Goal: Information Seeking & Learning: Learn about a topic

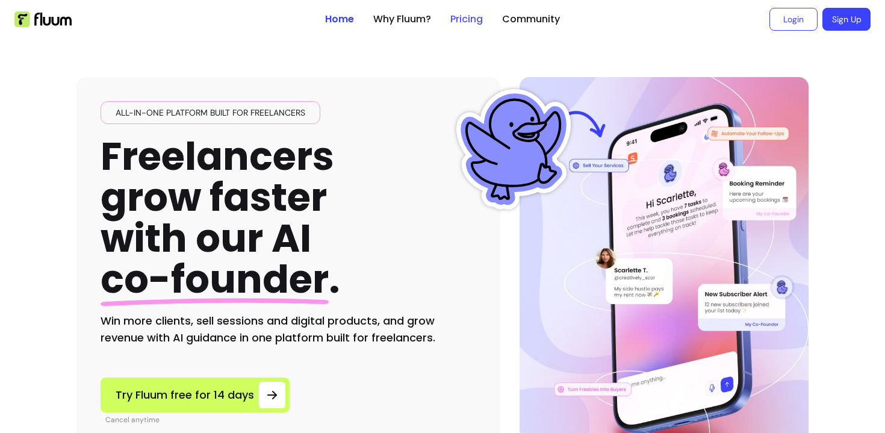
click at [481, 15] on link "Pricing" at bounding box center [466, 19] width 33 height 14
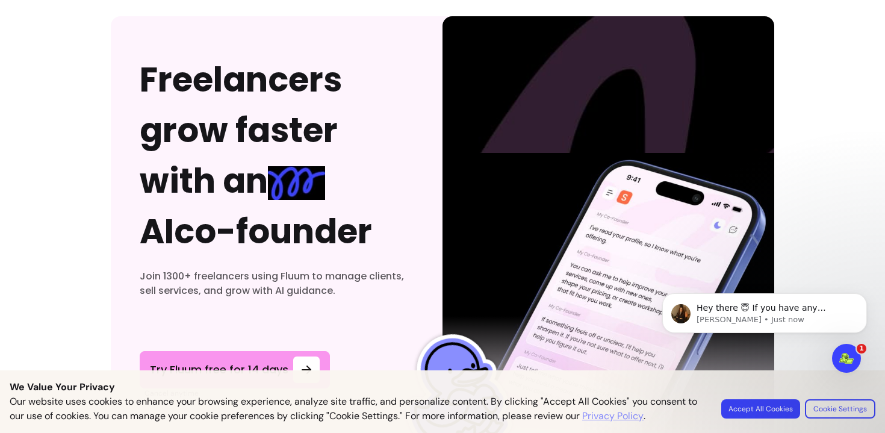
scroll to position [5750, 0]
click at [771, 409] on button "Accept All Cookies" at bounding box center [761, 408] width 76 height 19
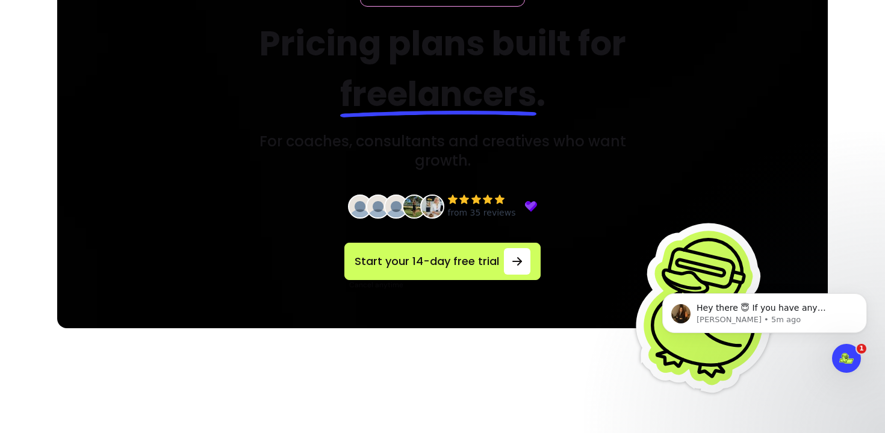
scroll to position [0, 0]
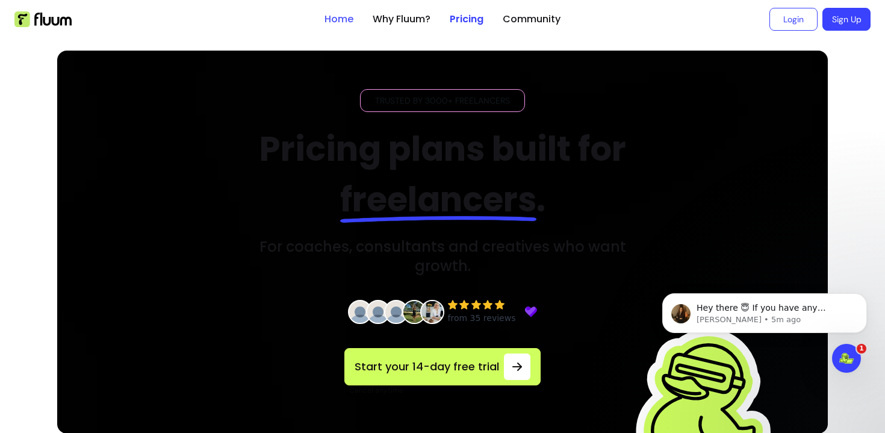
click at [330, 17] on link "Home" at bounding box center [339, 19] width 29 height 14
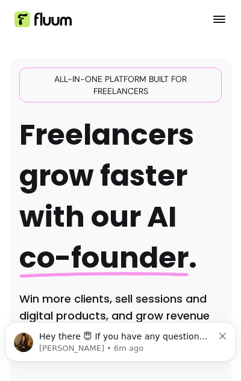
click at [221, 22] on icon "Open menu" at bounding box center [219, 19] width 12 height 7
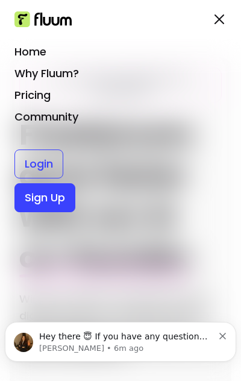
click at [45, 95] on link "Pricing" at bounding box center [32, 94] width 36 height 15
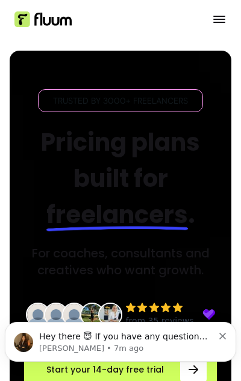
click at [220, 19] on icon "Open menu" at bounding box center [219, 19] width 12 height 7
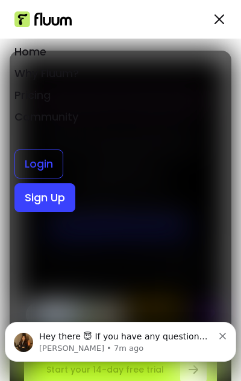
click at [28, 55] on link "Home" at bounding box center [30, 51] width 32 height 15
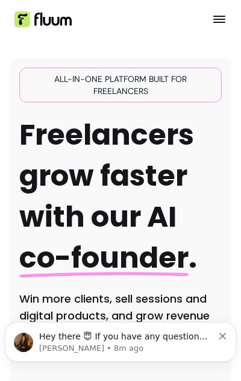
click at [45, 19] on img at bounding box center [42, 19] width 57 height 16
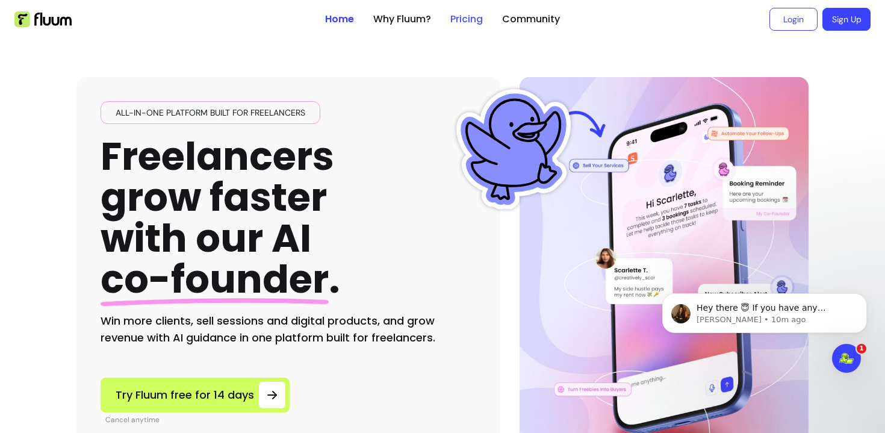
click at [478, 19] on link "Pricing" at bounding box center [466, 19] width 33 height 14
